Goal: Answer question/provide support

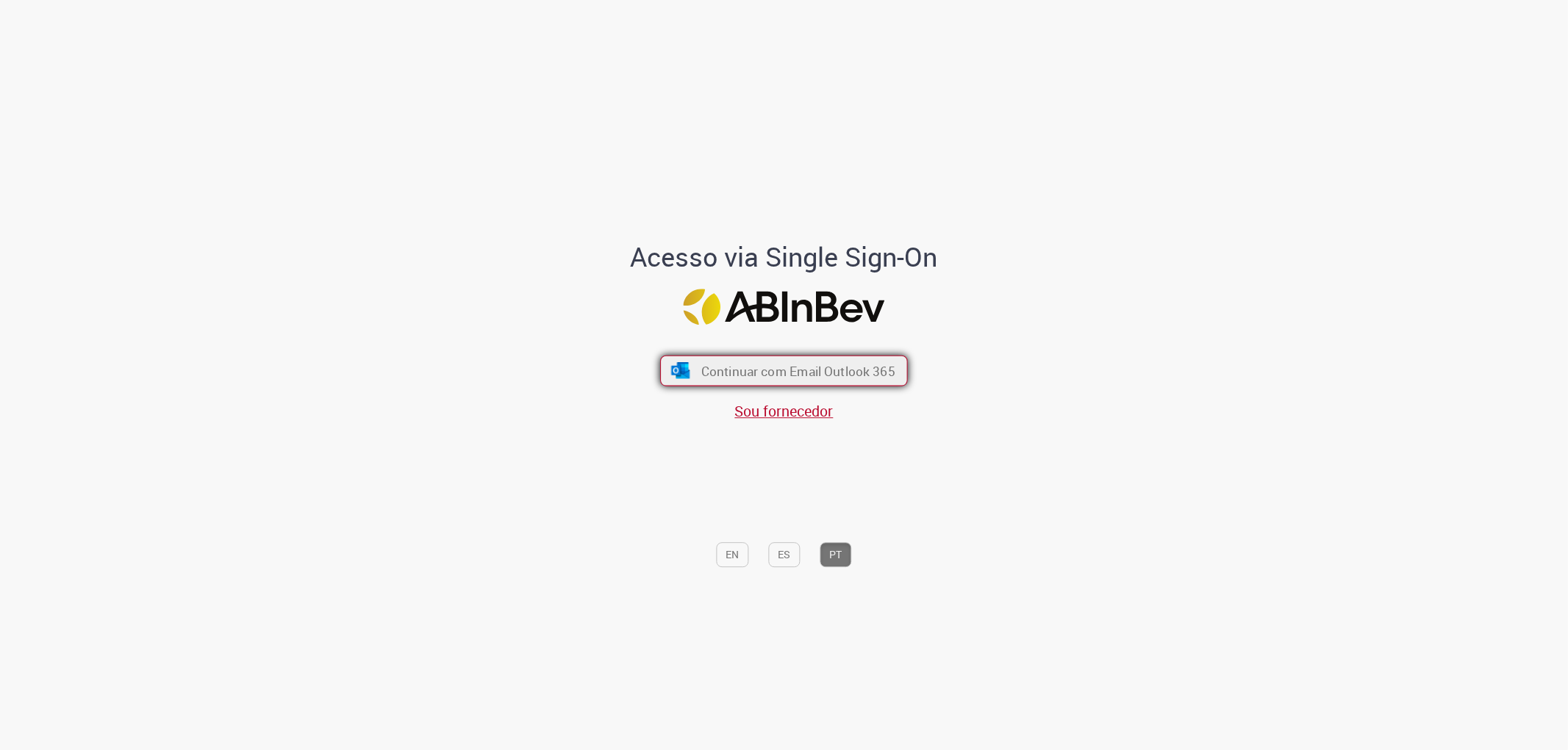
click at [789, 363] on span "Continuar com Email Outlook 365" at bounding box center [798, 370] width 194 height 17
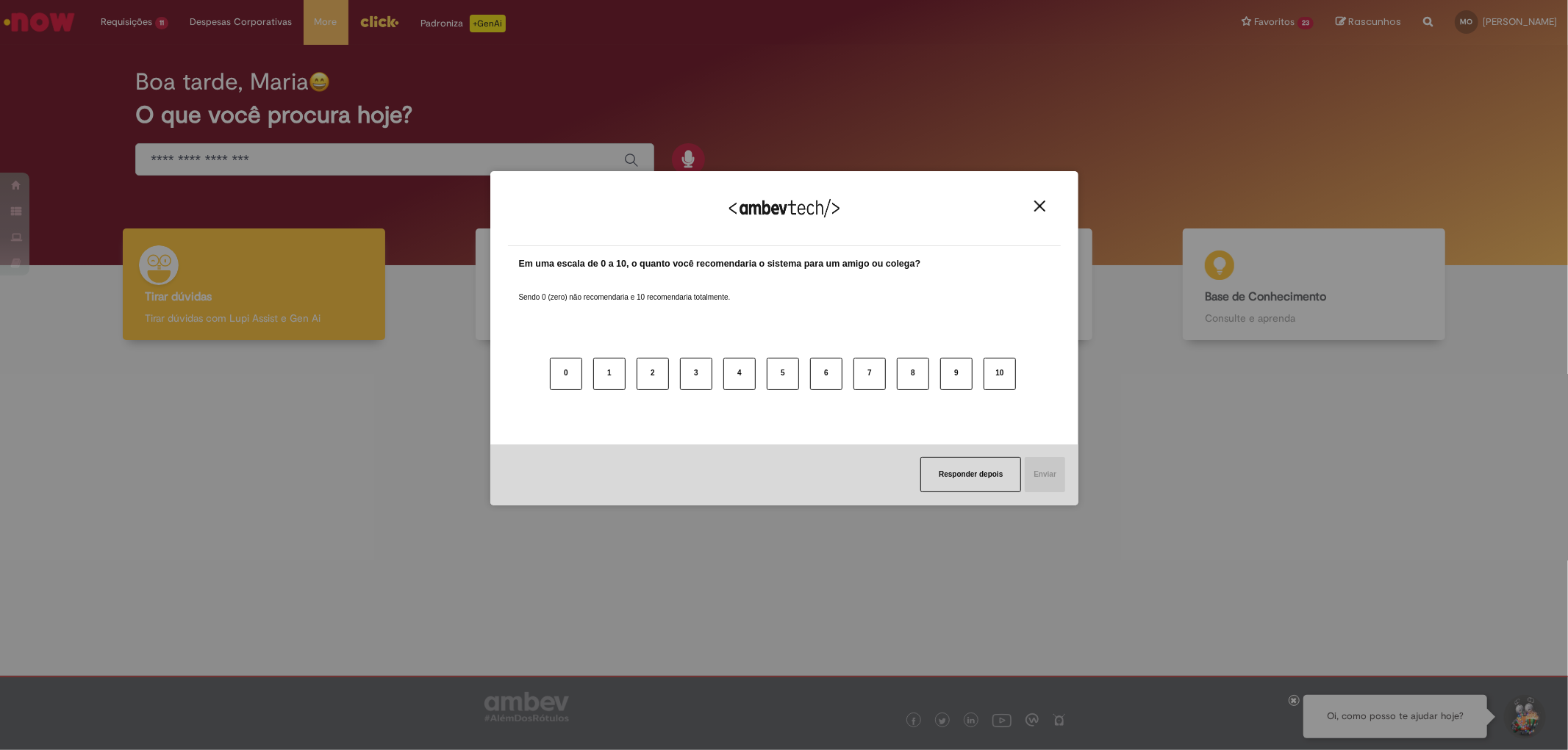
click at [1031, 197] on div "Agradecemos seu feedback!" at bounding box center [784, 218] width 553 height 57
click at [1034, 204] on img "Close" at bounding box center [1040, 206] width 11 height 11
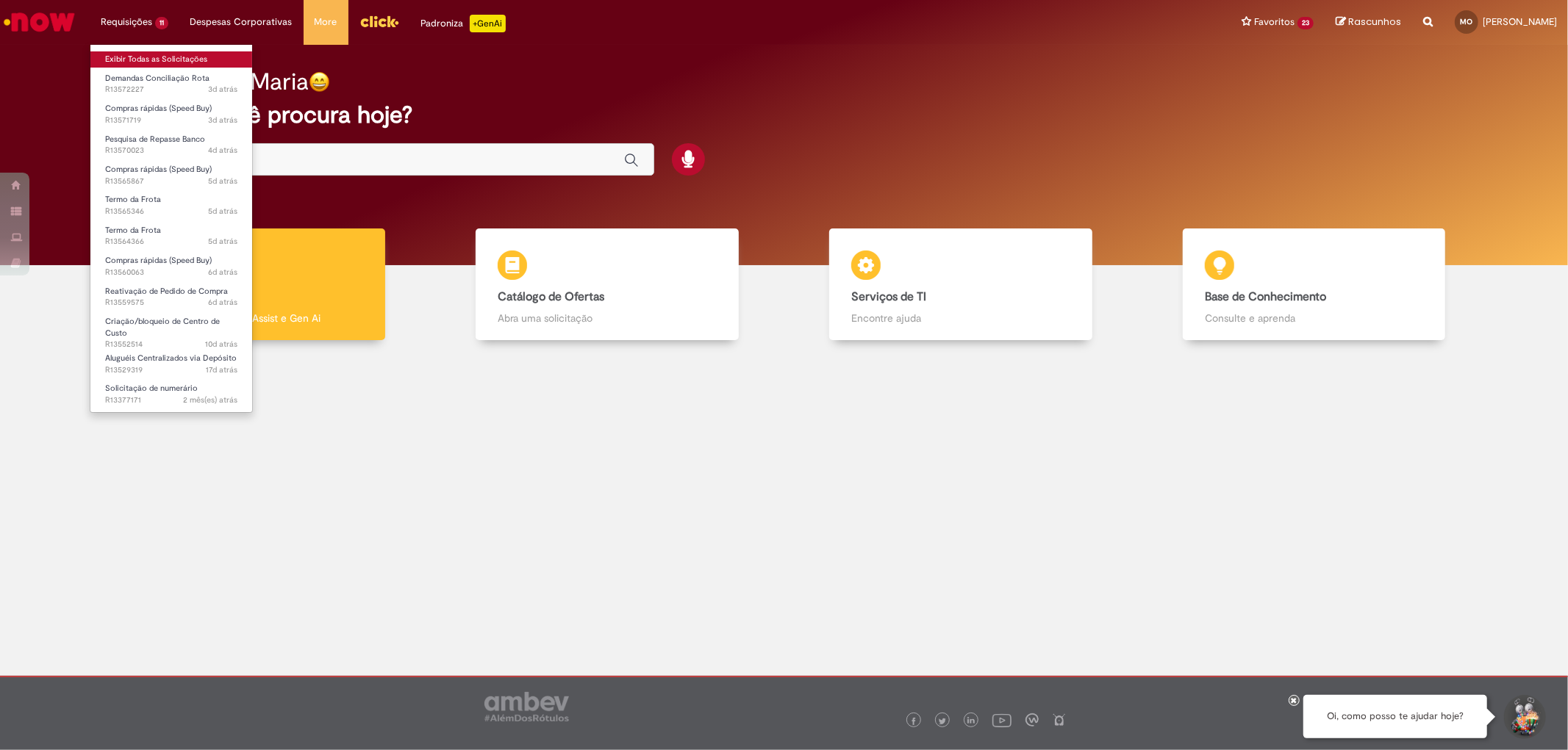
click at [123, 62] on link "Exibir Todas as Solicitações" at bounding box center [171, 60] width 162 height 16
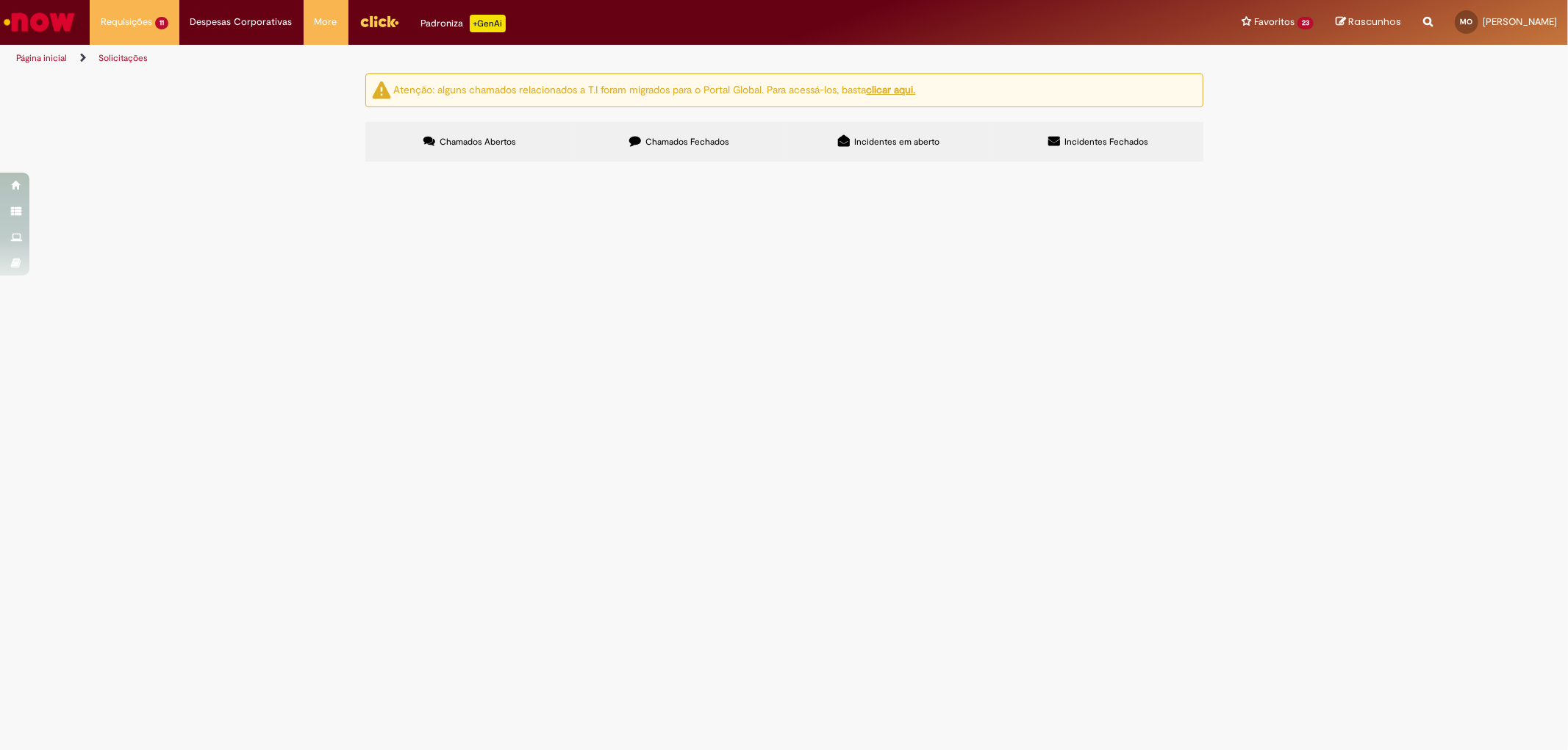
click at [646, 137] on span "Chamados Fechados" at bounding box center [687, 141] width 84 height 12
click at [410, 135] on label "Chamados Abertos" at bounding box center [470, 142] width 209 height 40
click at [0, 0] on span "Preciso desbloquear o Centro de Custo BRZBIBSC02 no s4, é neste centro de custo…" at bounding box center [0, 0] width 0 height 0
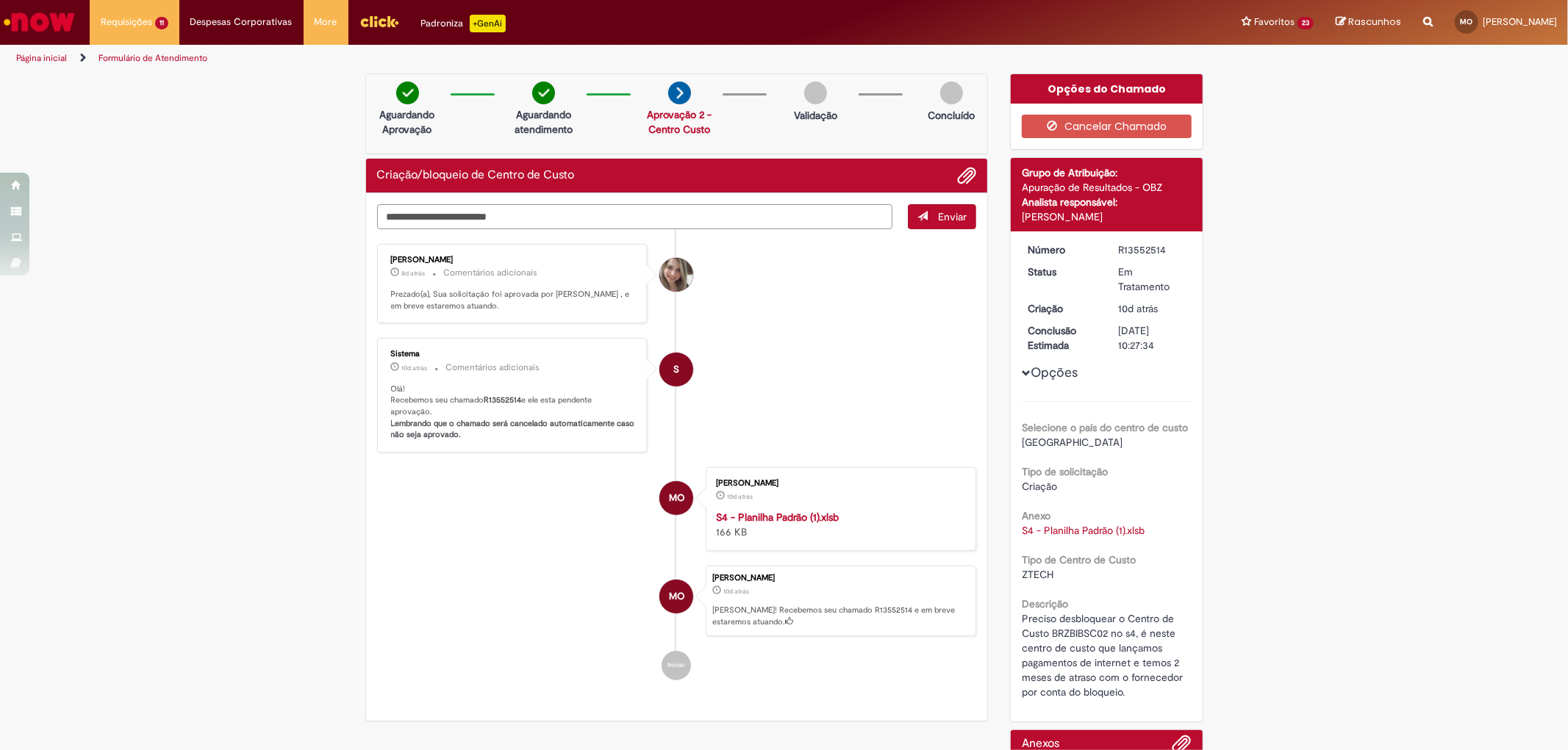
click at [498, 210] on textarea "Digite sua mensagem aqui..." at bounding box center [635, 216] width 516 height 25
type textarea "**********"
click at [931, 216] on button "Enviar" at bounding box center [942, 216] width 68 height 25
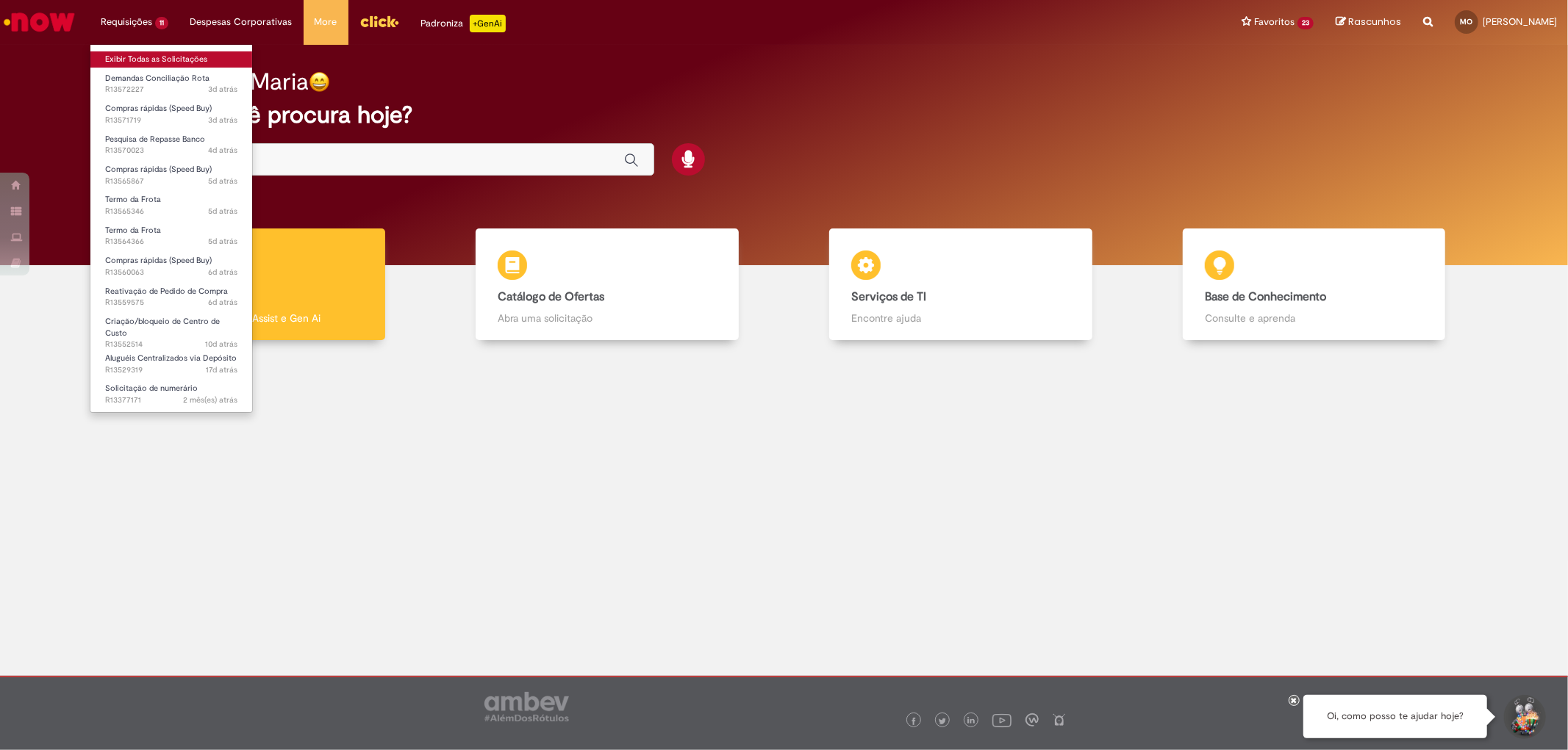
click at [148, 56] on link "Exibir Todas as Solicitações" at bounding box center [171, 60] width 162 height 16
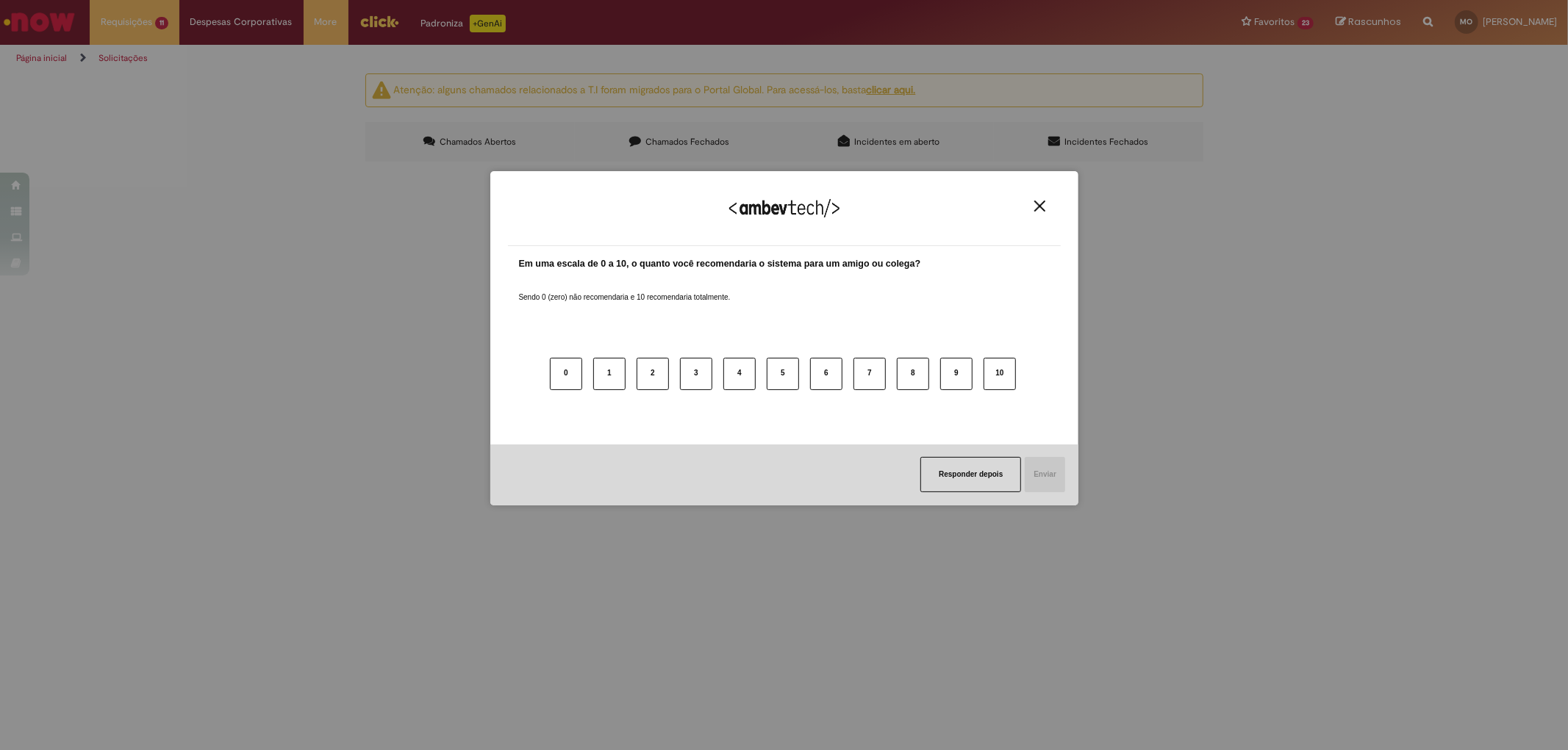
click at [1033, 198] on div "Agradecemos seu feedback!" at bounding box center [784, 218] width 553 height 57
click at [1033, 210] on button "Close" at bounding box center [1040, 207] width 20 height 13
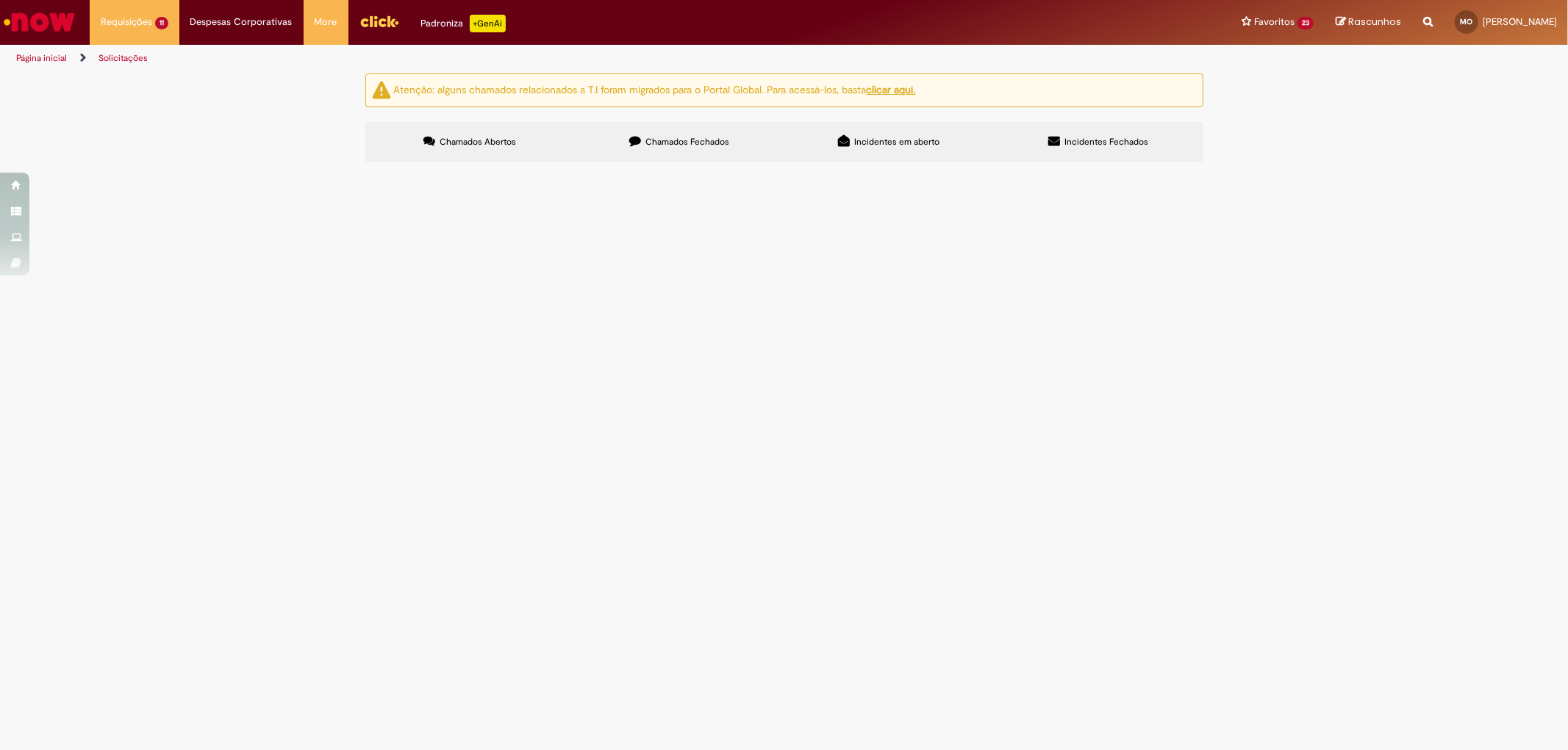
click at [620, 134] on label "Chamados Fechados" at bounding box center [679, 142] width 209 height 40
click at [0, 0] on div "Linhas 1 − 20 de 416" at bounding box center [0, 0] width 0 height 0
click at [0, 0] on icon at bounding box center [0, 0] width 0 height 0
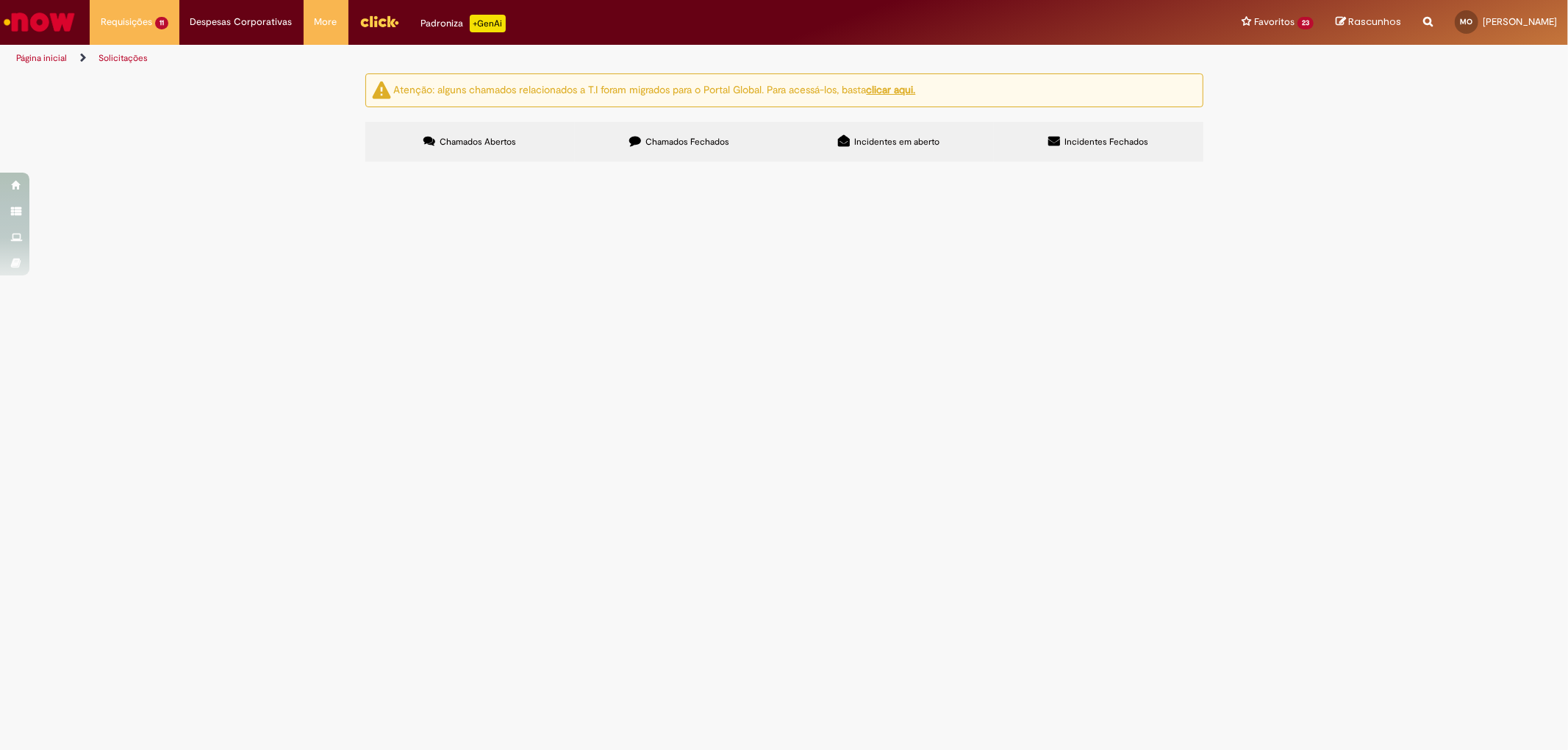
scroll to position [321, 0]
click at [0, 0] on span "Pagamento de internet da unidade. Código s4 do fornecedor: 303882." at bounding box center [0, 0] width 0 height 0
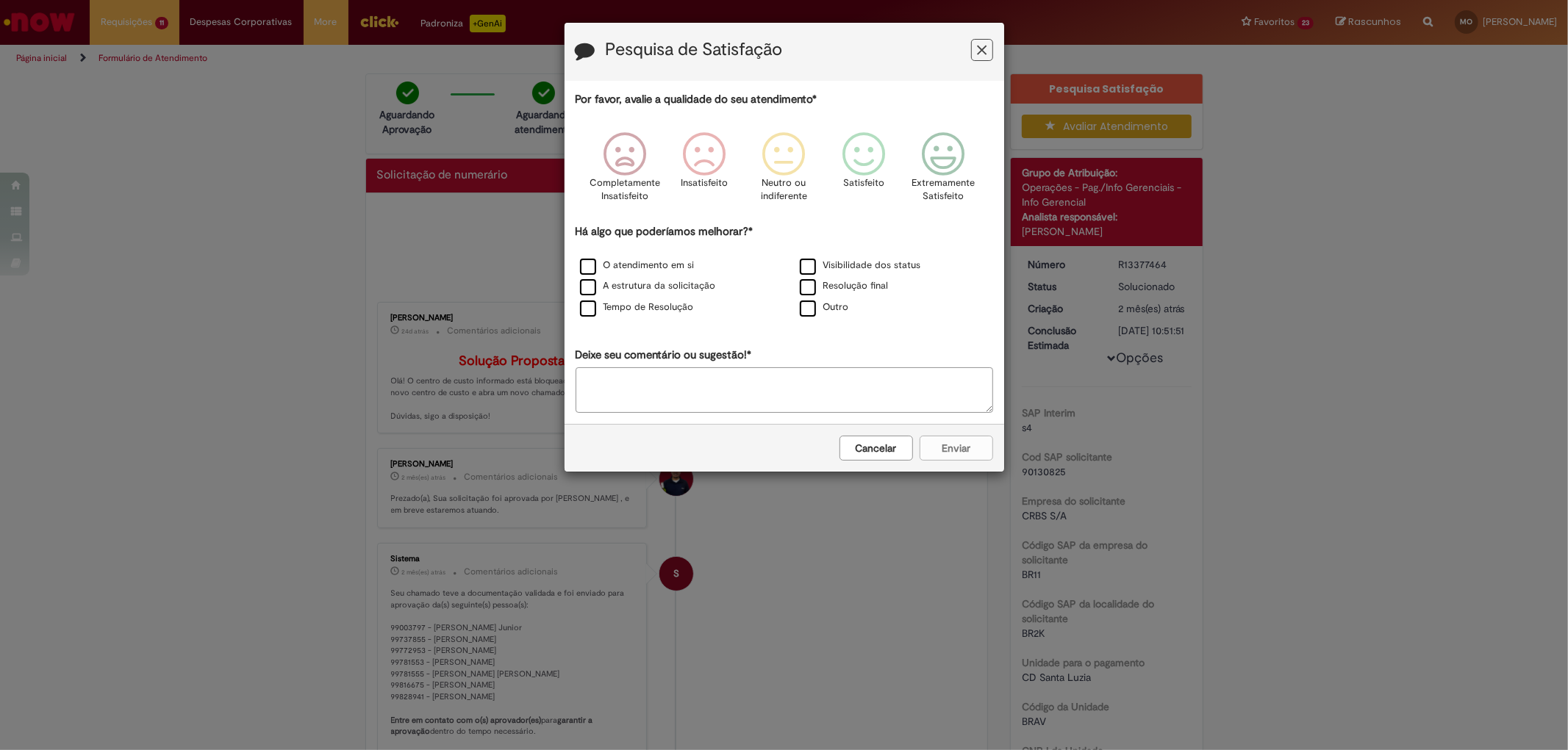
click at [987, 47] on button "Feedback" at bounding box center [983, 50] width 22 height 22
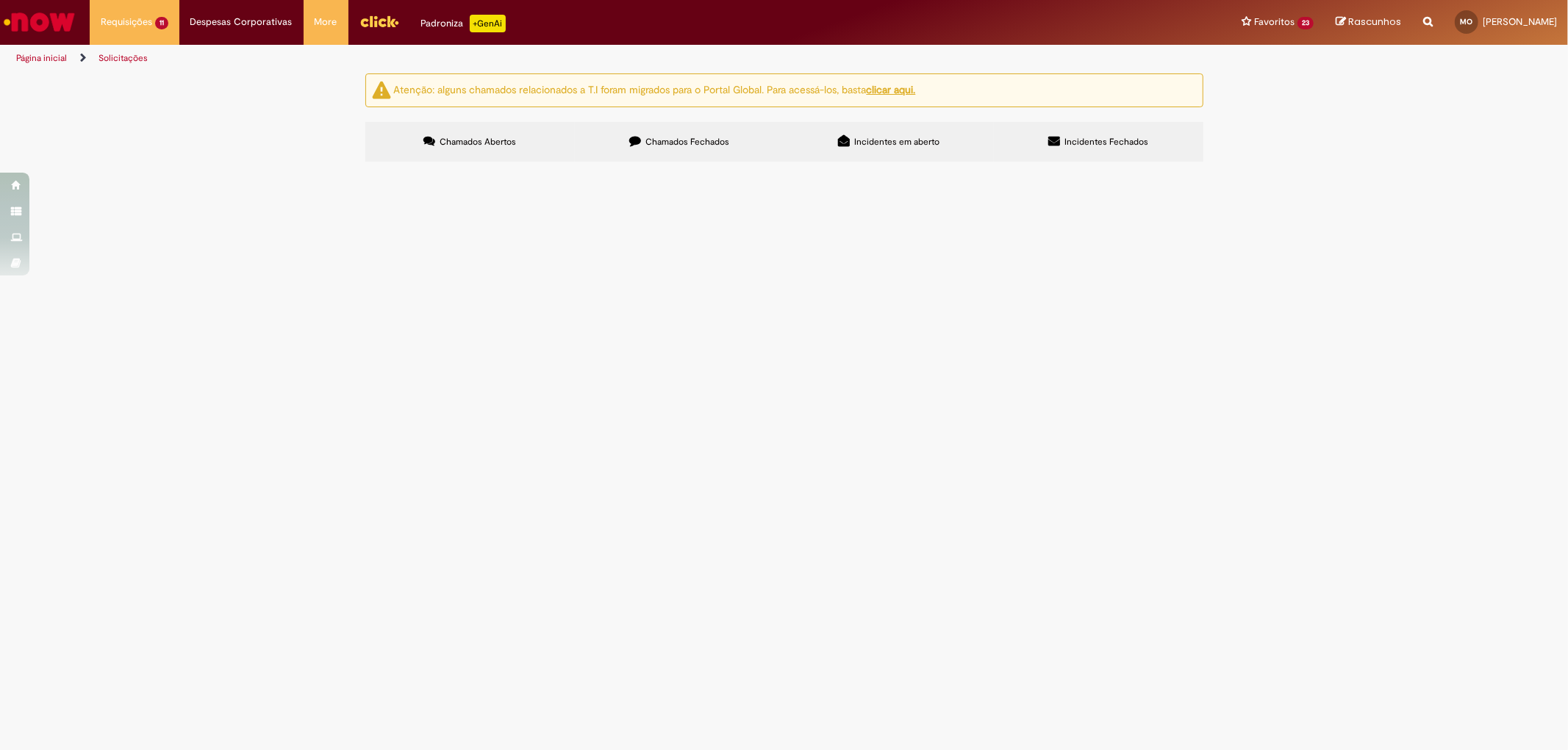
click at [659, 156] on label "Chamados Fechados" at bounding box center [679, 142] width 209 height 40
click at [0, 0] on link at bounding box center [0, 0] width 0 height 0
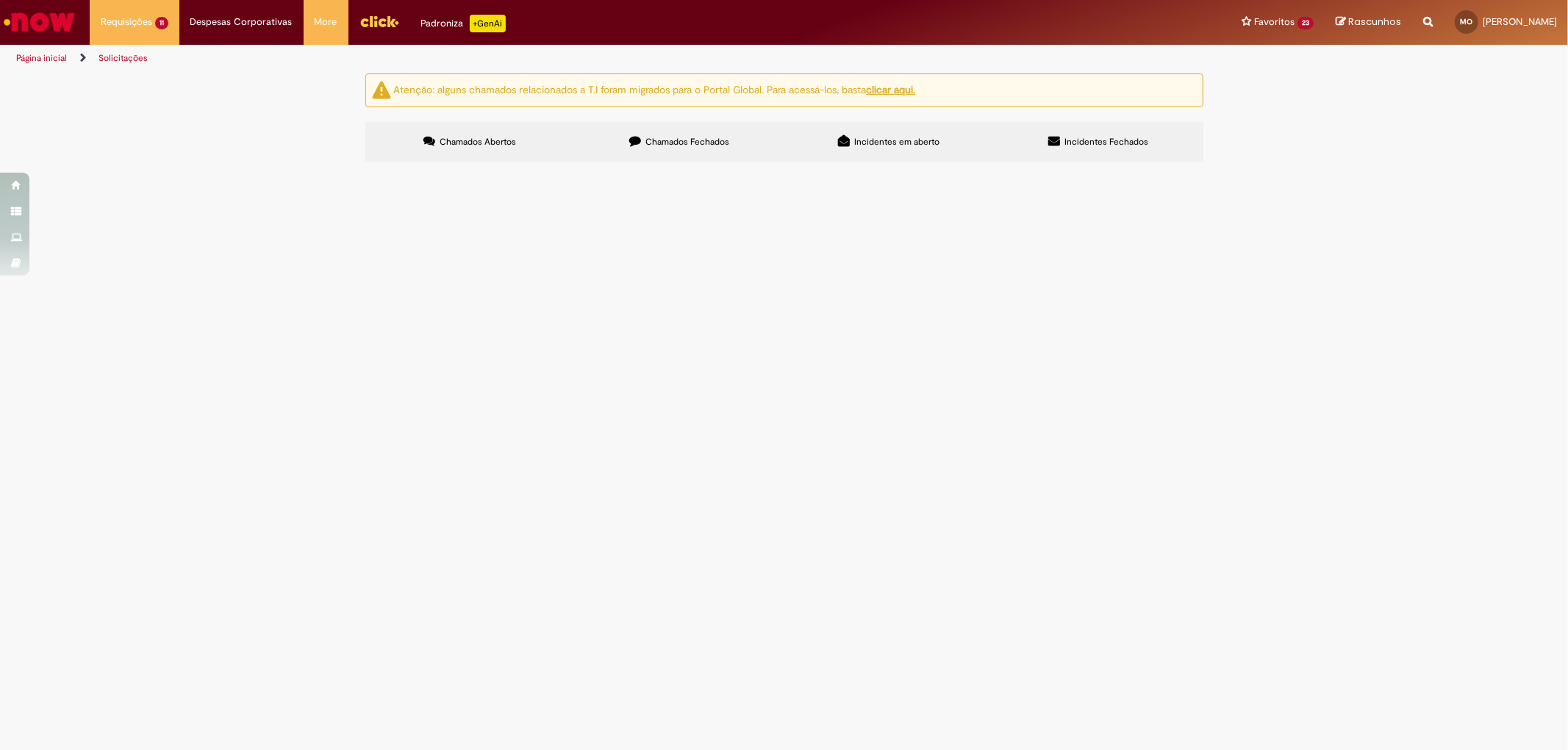
scroll to position [0, 0]
click at [496, 147] on span "Chamados Abertos" at bounding box center [478, 141] width 76 height 12
click at [0, 0] on input "Pesquisar" at bounding box center [0, 0] width 0 height 0
paste input "*********"
type input "*********"
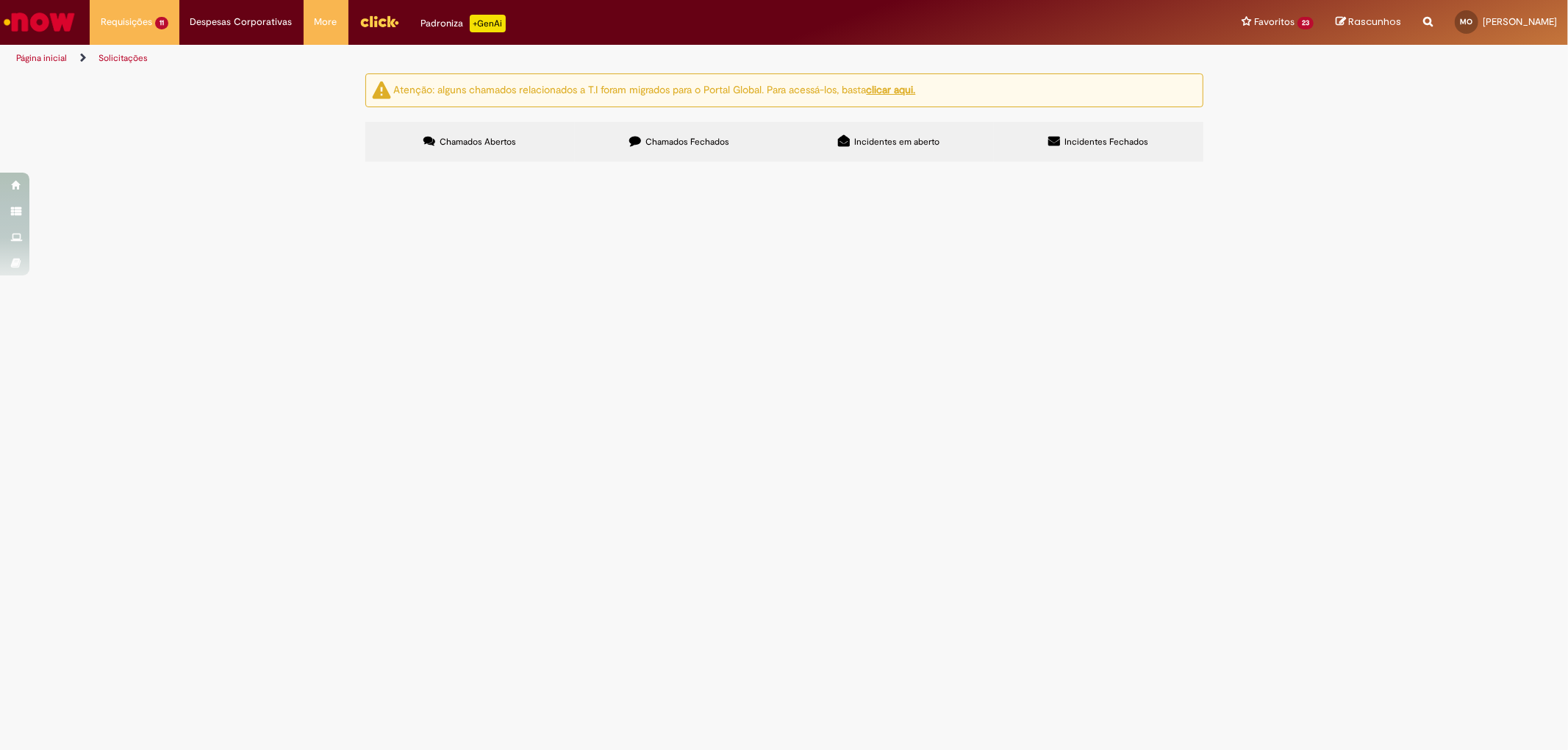
click at [0, 0] on button "Pesquisar" at bounding box center [0, 0] width 0 height 0
click at [0, 0] on span "Olá! Gentileza alocar o crédito no valor de R$2400 referente aos pagamentos de …" at bounding box center [0, 0] width 0 height 0
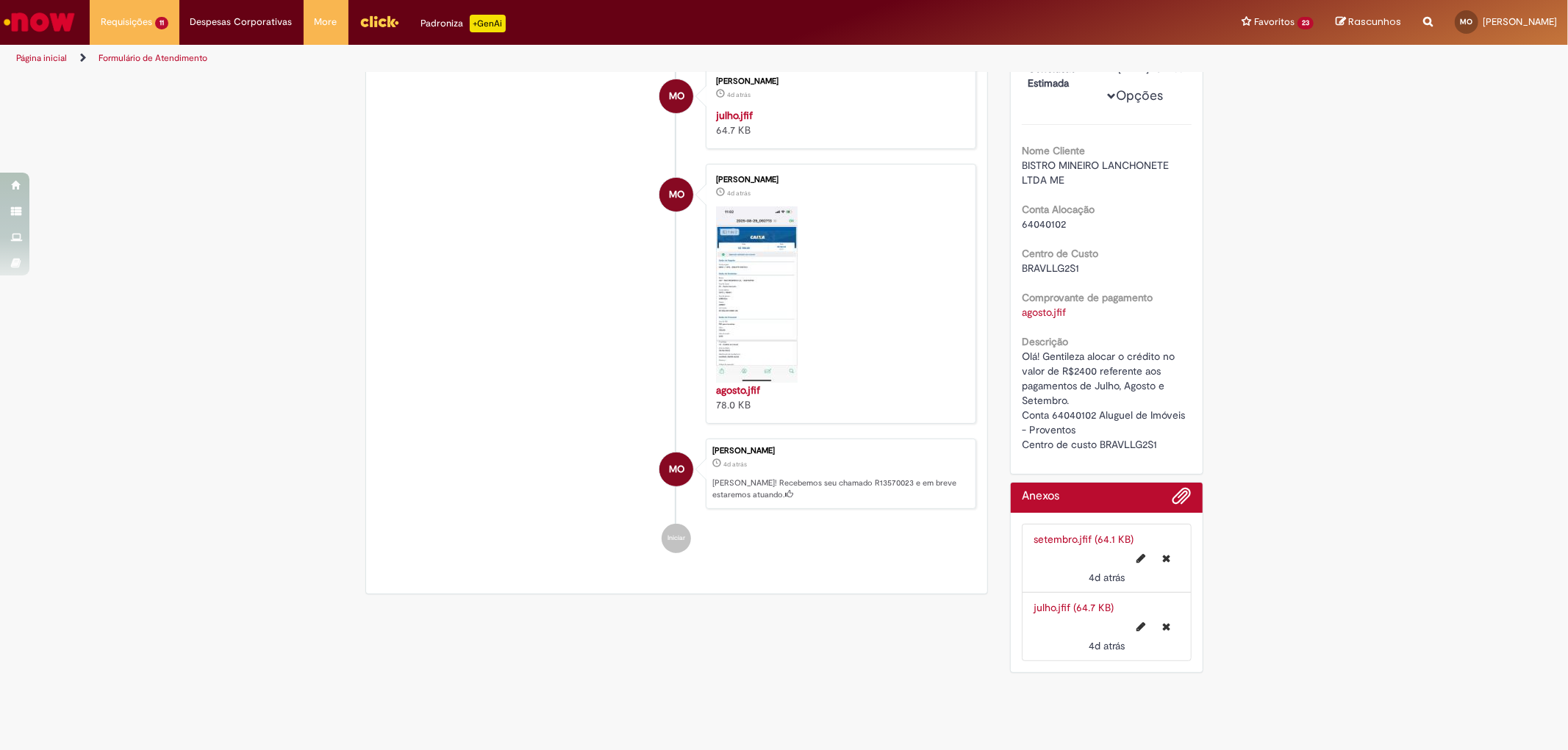
scroll to position [222, 0]
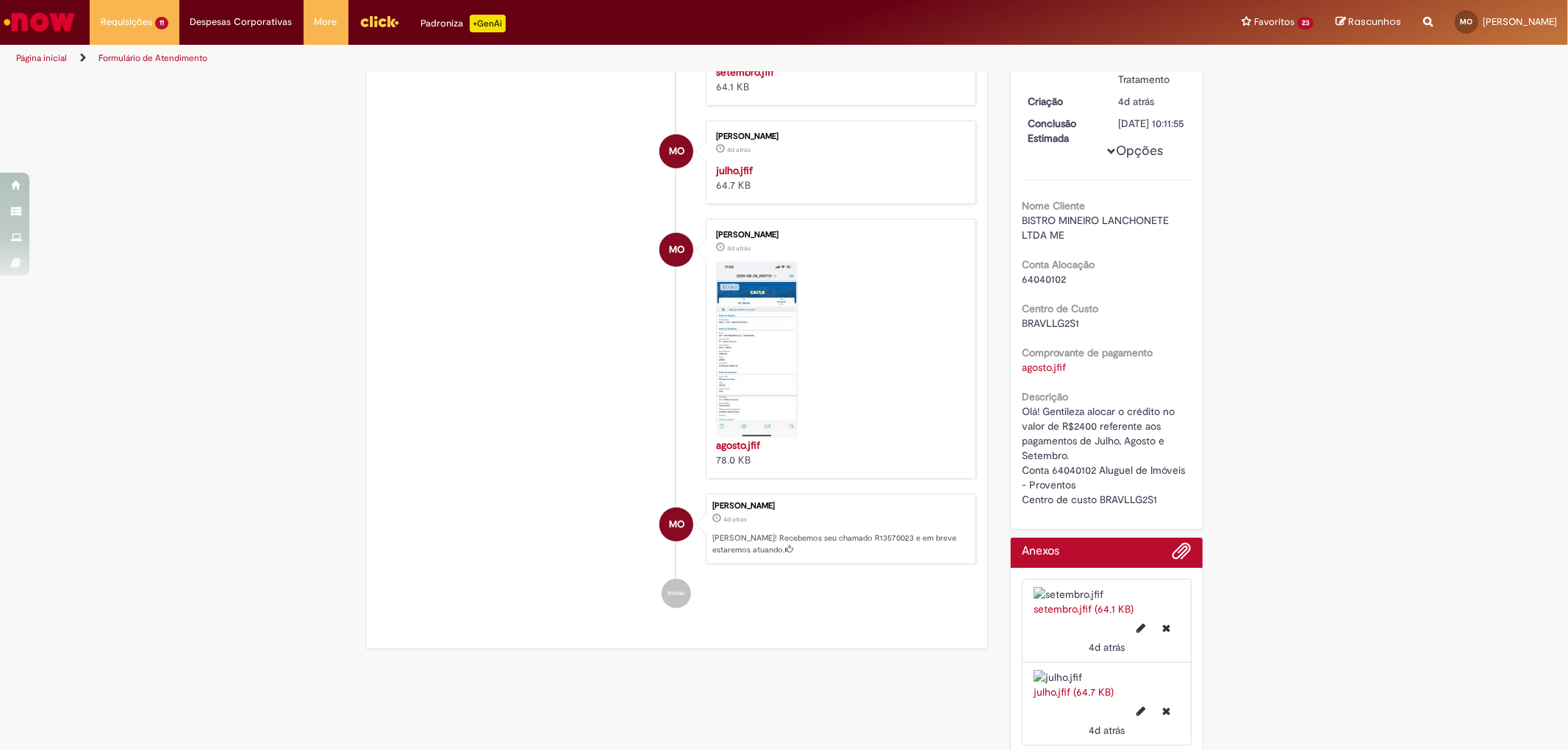
click at [1048, 315] on b "Centro de Custo" at bounding box center [1060, 309] width 76 height 14
click at [1046, 330] on span "BRAVLLG2S1" at bounding box center [1050, 323] width 57 height 14
copy span "BRAVLLG2S1"
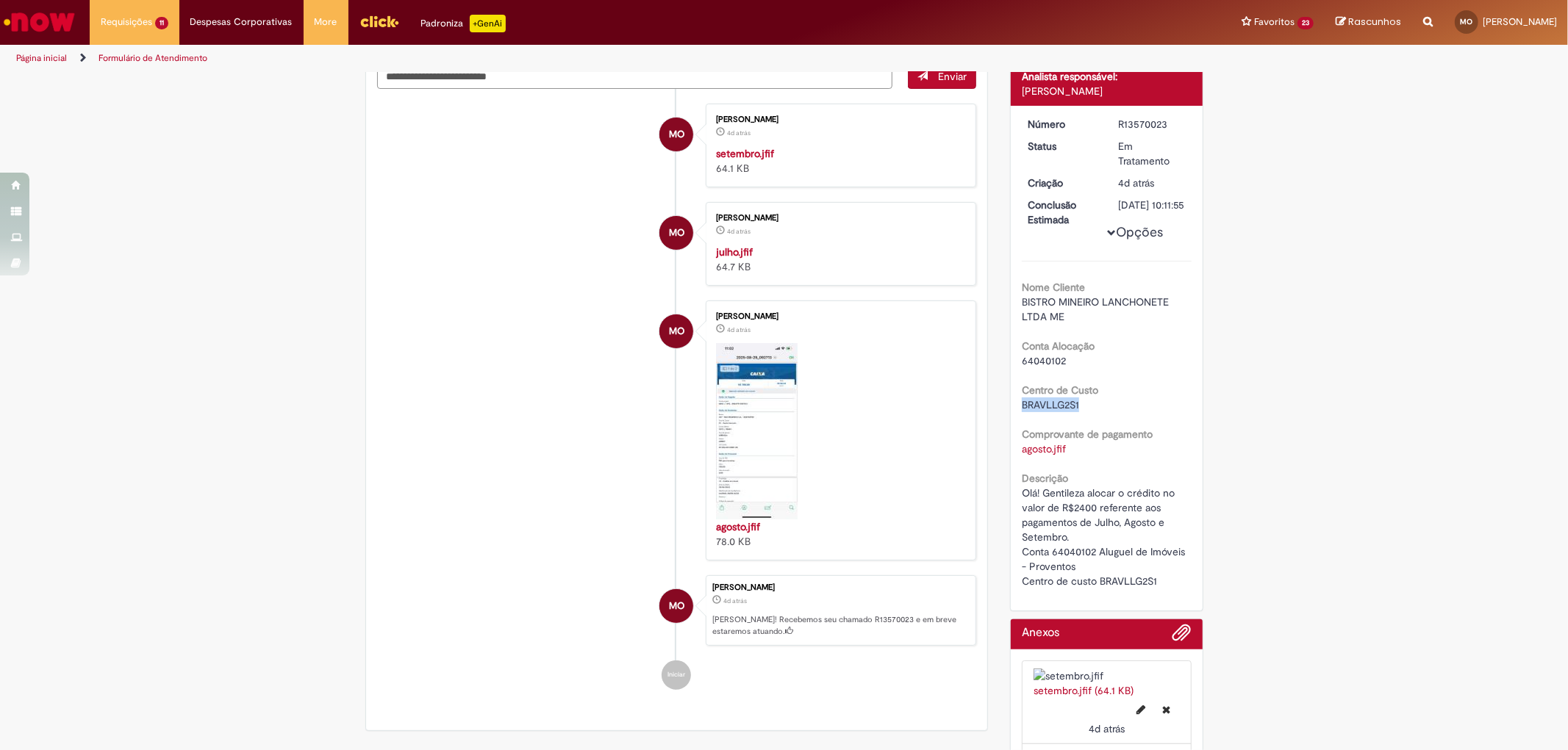
scroll to position [0, 0]
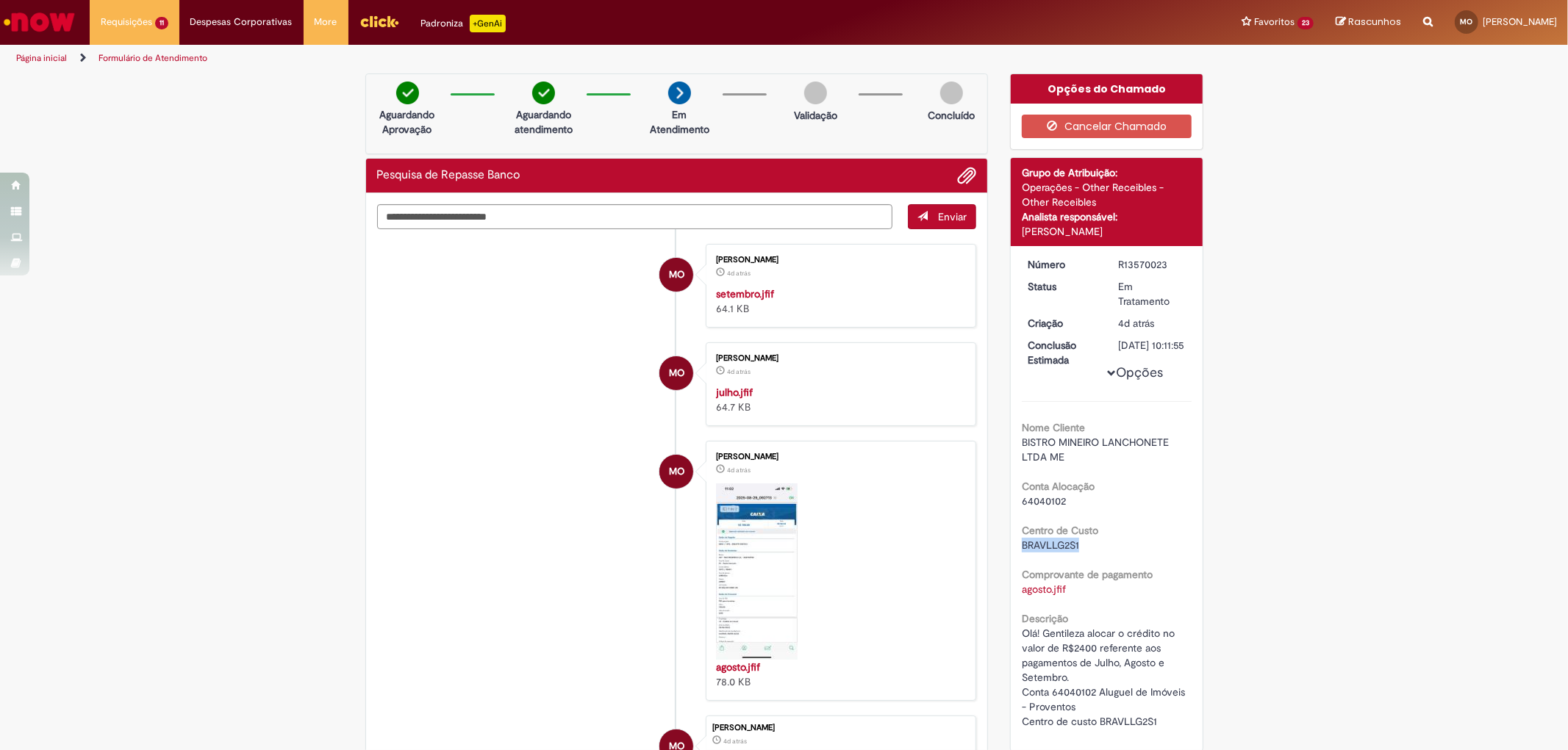
click at [748, 287] on img "Histórico de tíquete" at bounding box center [839, 287] width 245 height 0
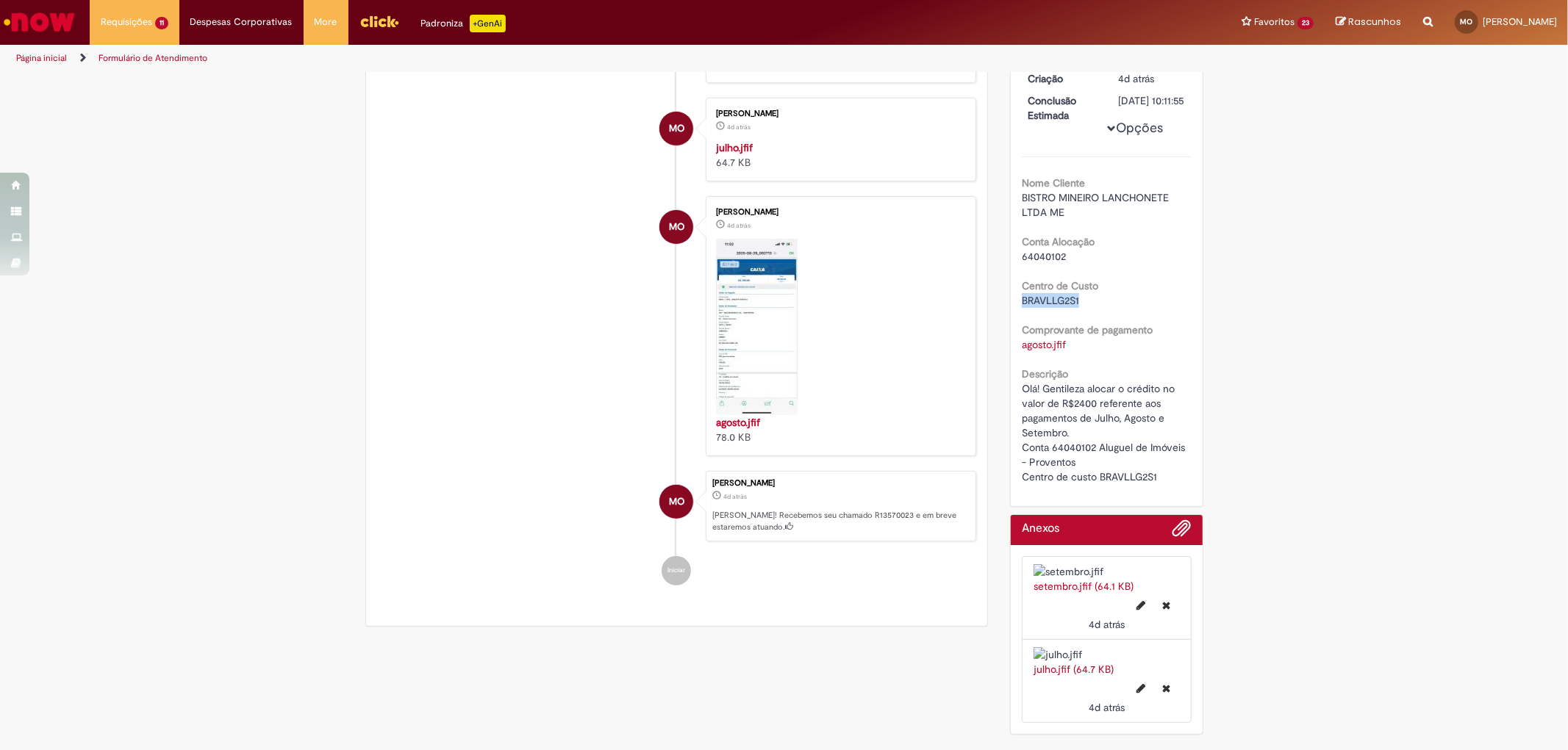
click at [752, 140] on img "Histórico de tíquete" at bounding box center [839, 140] width 245 height 0
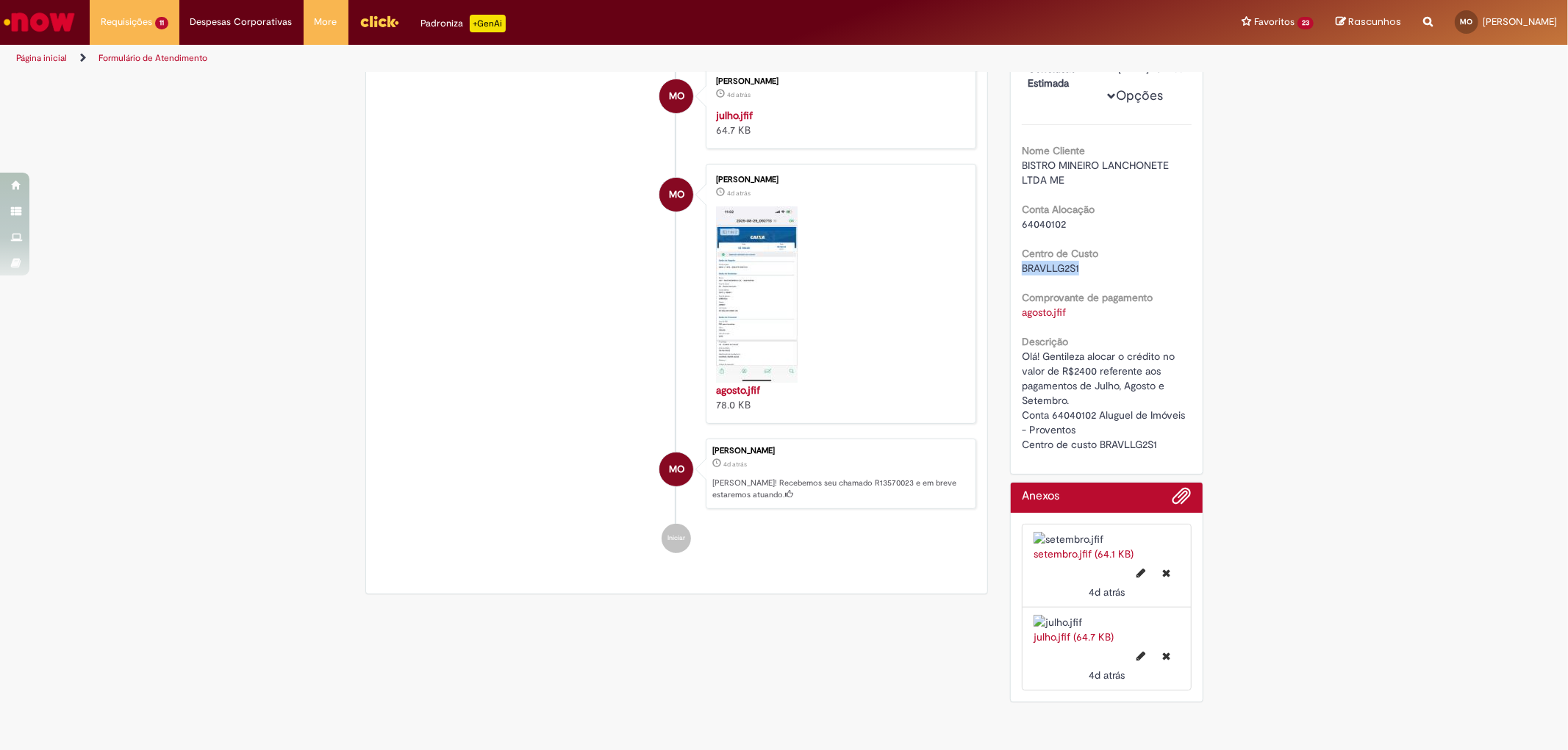
scroll to position [571, 0]
click at [725, 377] on img "Histórico de tíquete" at bounding box center [758, 295] width 82 height 177
click at [504, 287] on li "MO Maria Damasceno De Oliveira 4d atrás 4 dias atrás agosto.jfif 78.0 KB" at bounding box center [677, 294] width 600 height 260
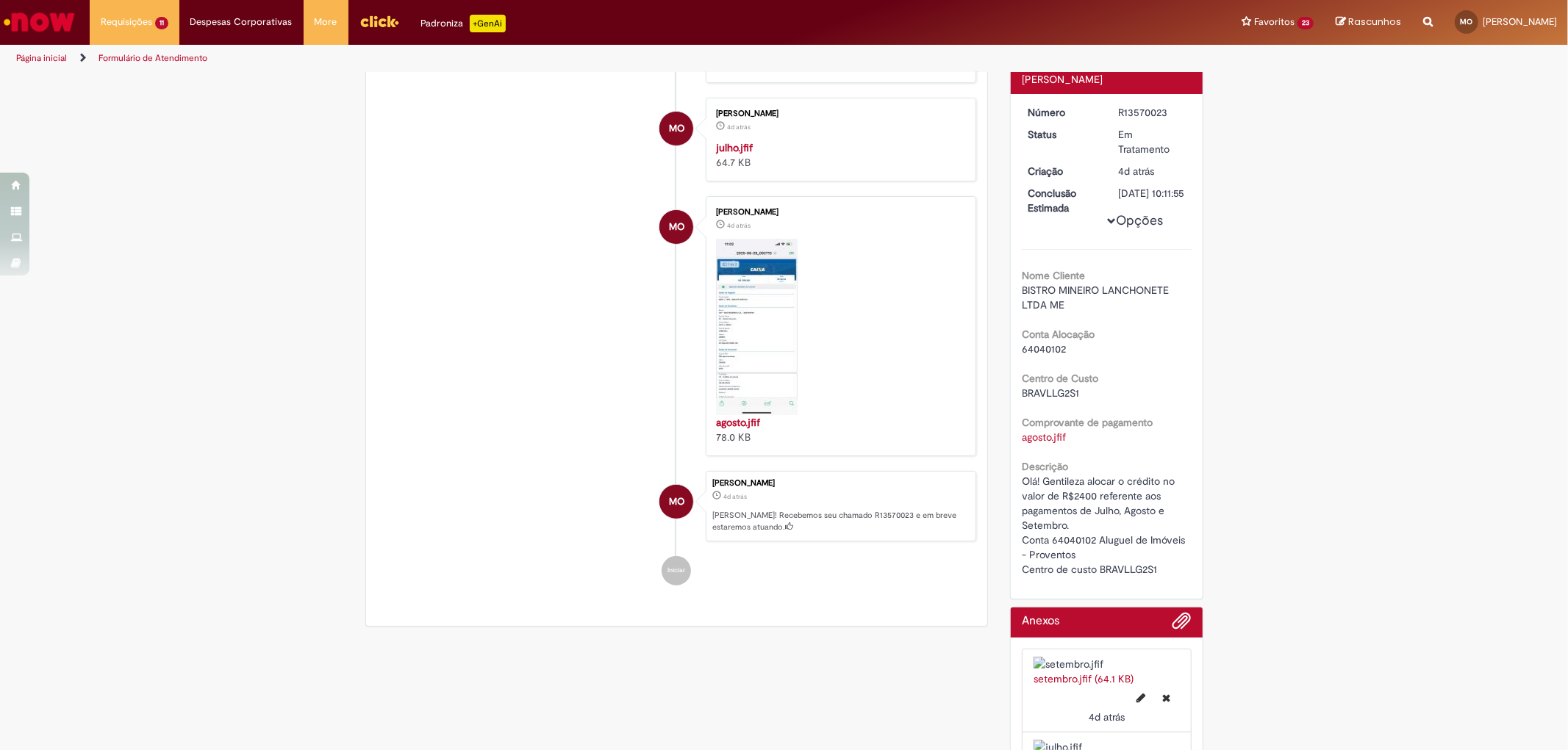
scroll to position [0, 0]
